Goal: Information Seeking & Learning: Learn about a topic

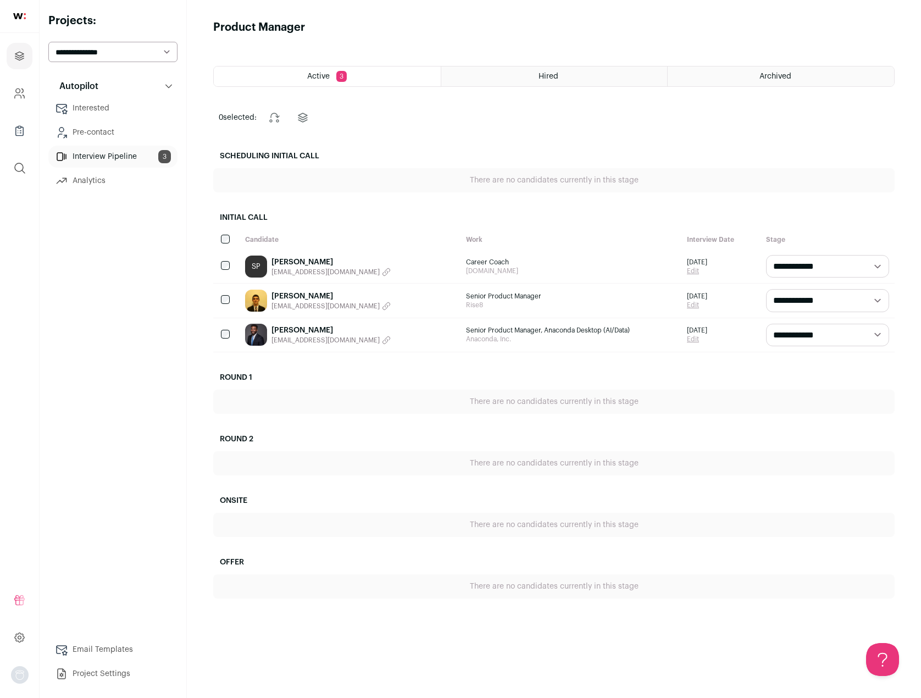
click at [297, 330] on link "[PERSON_NAME]" at bounding box center [331, 330] width 119 height 11
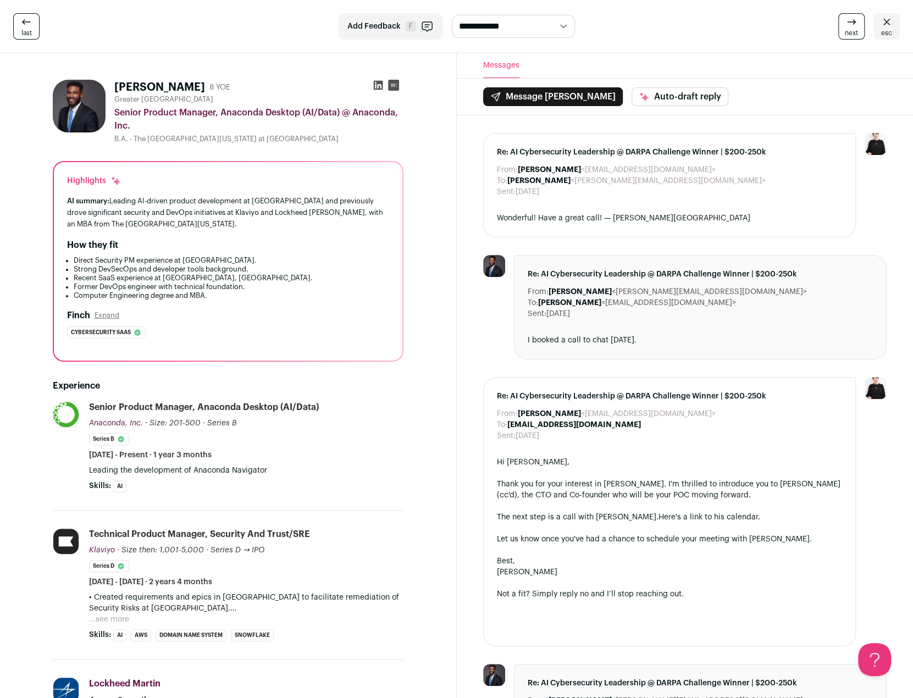
click at [885, 28] on icon at bounding box center [886, 21] width 13 height 13
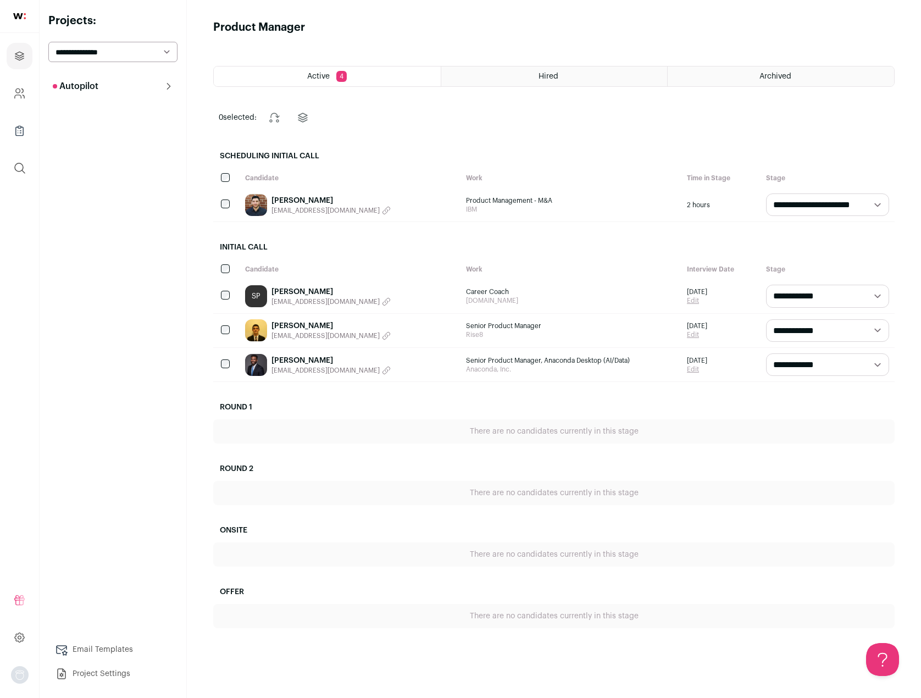
click at [306, 359] on link "[PERSON_NAME]" at bounding box center [331, 360] width 119 height 11
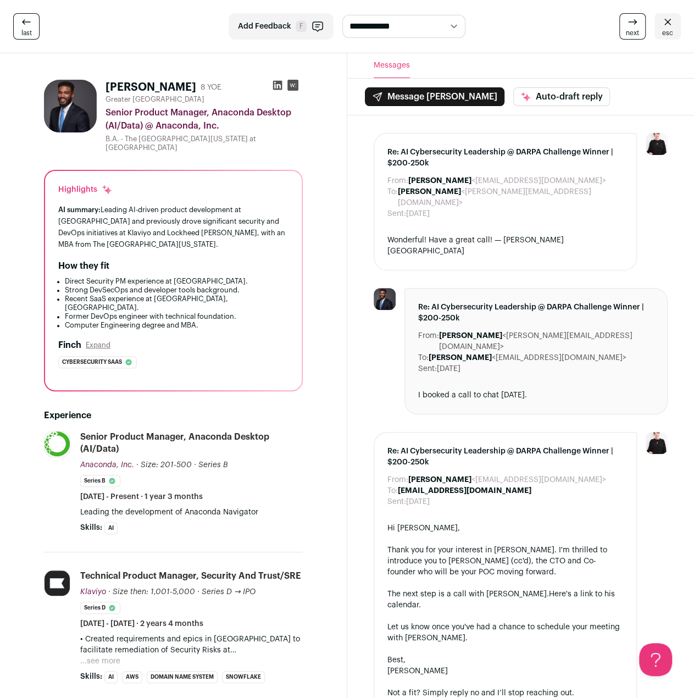
drag, startPoint x: 0, startPoint y: 152, endPoint x: 41, endPoint y: 149, distance: 40.8
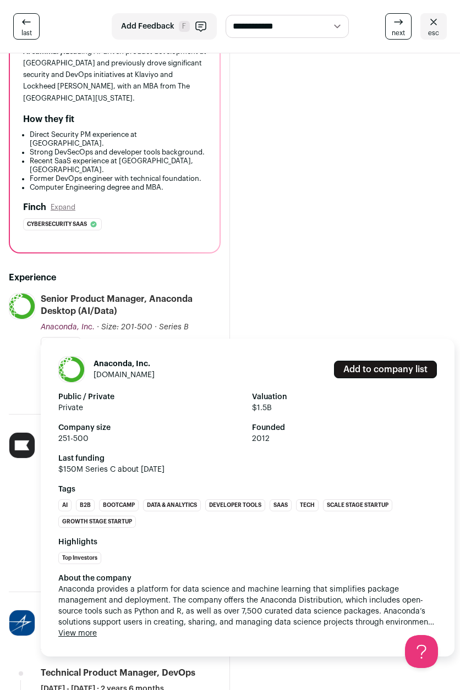
scroll to position [165, 0]
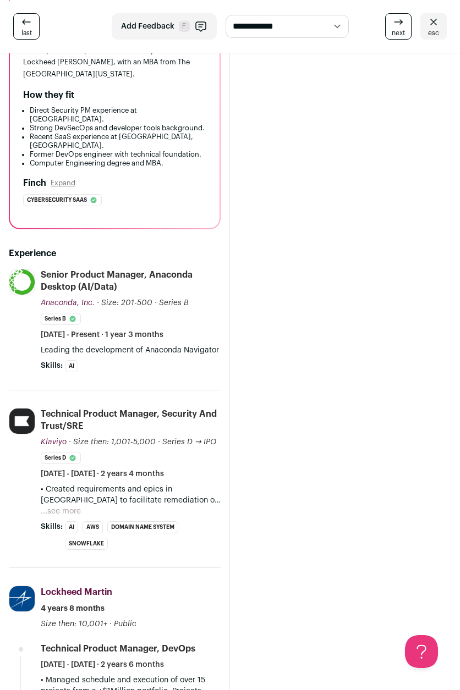
click at [73, 506] on button "...see more" at bounding box center [61, 511] width 40 height 11
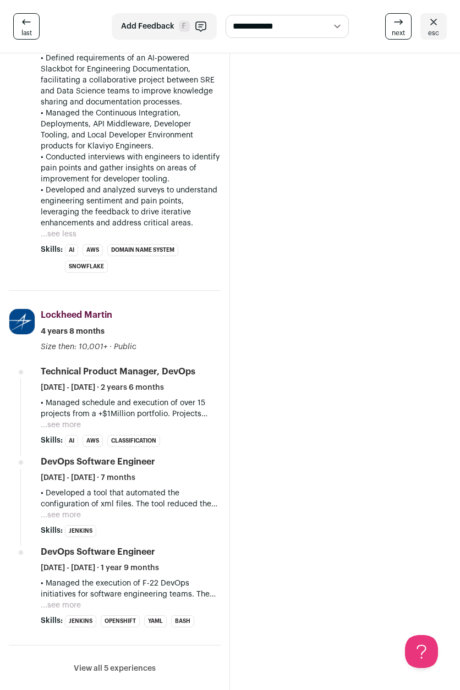
scroll to position [1155, 0]
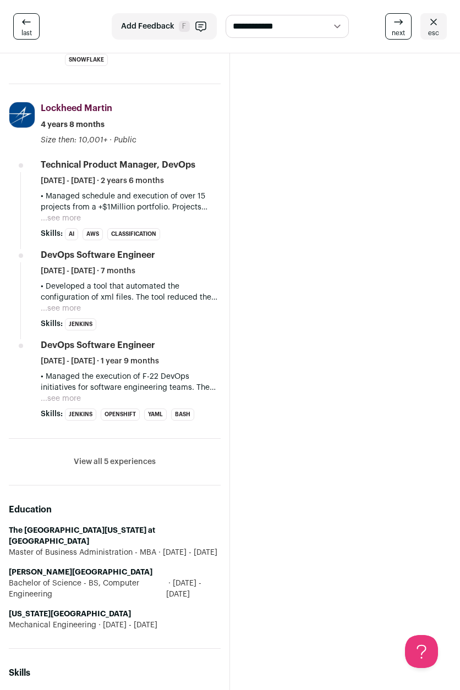
click at [120, 456] on button "View all 5 experiences" at bounding box center [115, 461] width 82 height 11
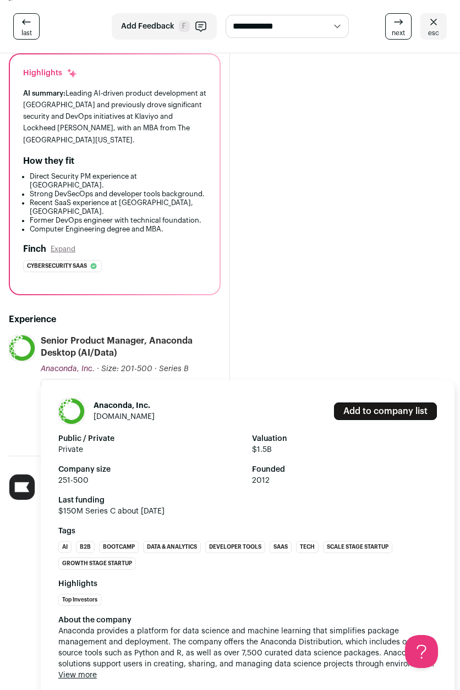
scroll to position [110, 0]
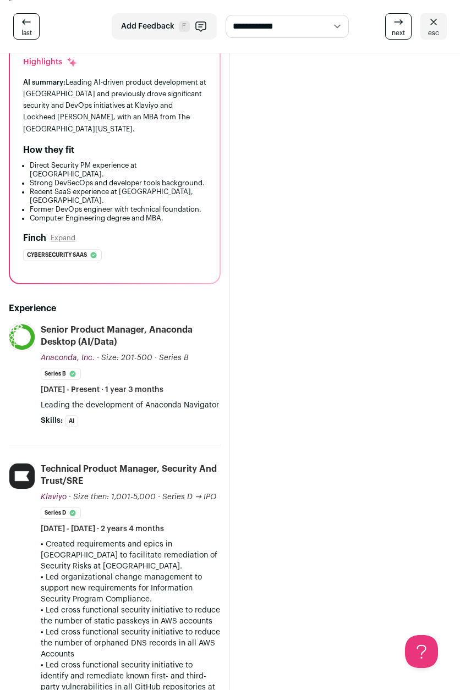
drag, startPoint x: 41, startPoint y: 291, endPoint x: 119, endPoint y: 304, distance: 79.2
click at [119, 324] on div "Senior Product Manager, Anaconda Desktop (AI/Data)" at bounding box center [131, 336] width 180 height 24
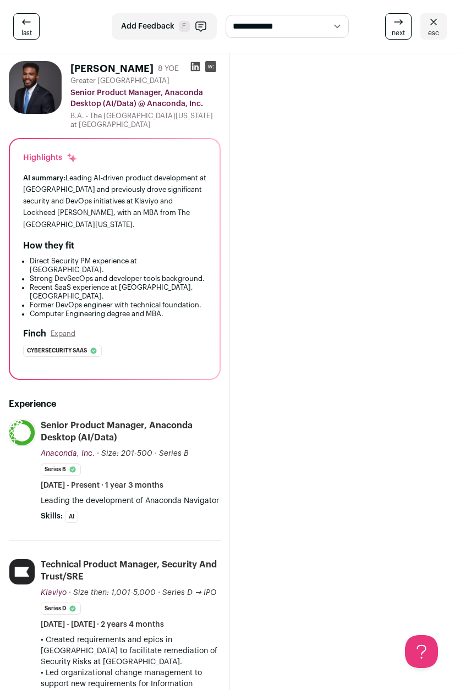
scroll to position [0, 0]
